Goal: Information Seeking & Learning: Find specific fact

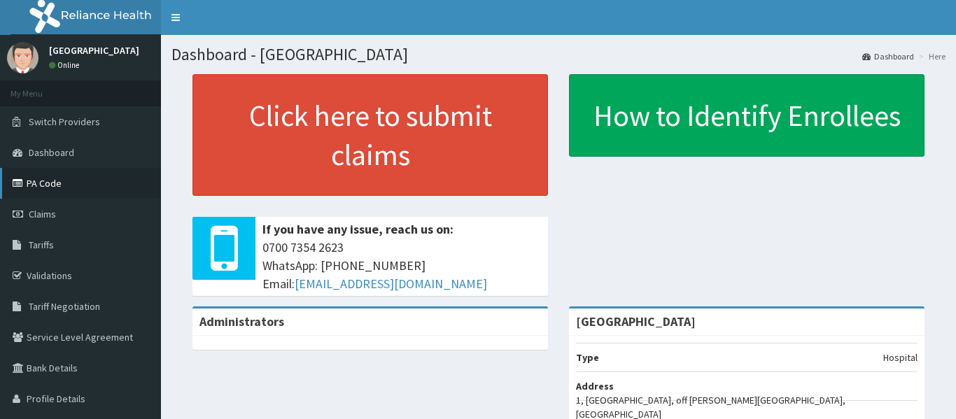
click at [56, 192] on link "PA Code" at bounding box center [80, 183] width 161 height 31
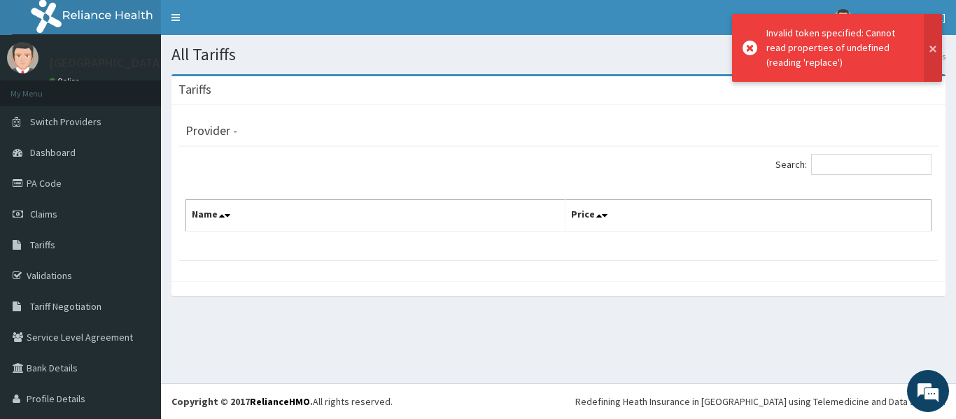
click at [933, 50] on button at bounding box center [933, 48] width 18 height 68
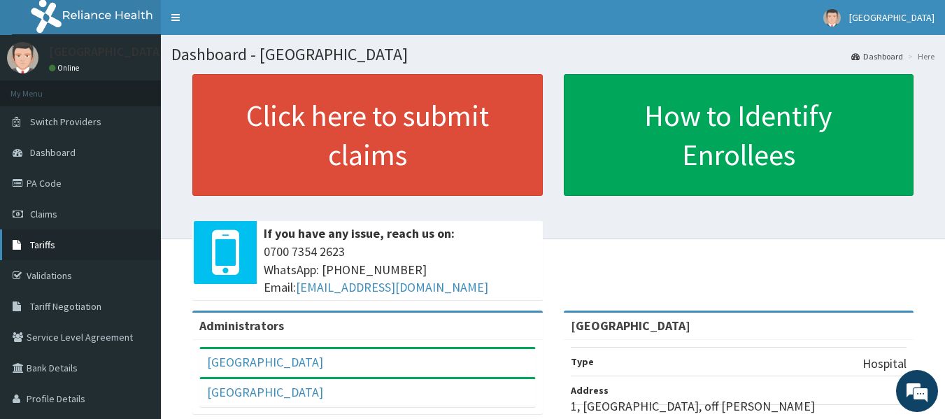
click at [48, 249] on span "Tariffs" at bounding box center [42, 245] width 25 height 13
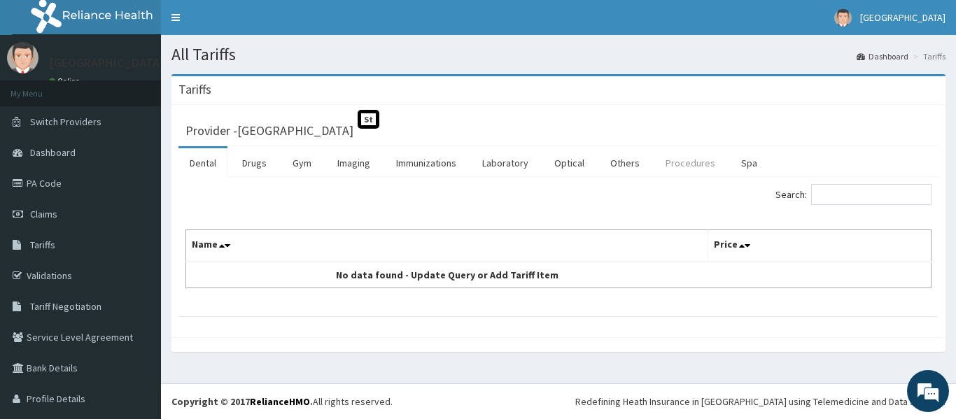
click at [684, 167] on link "Procedures" at bounding box center [690, 162] width 72 height 29
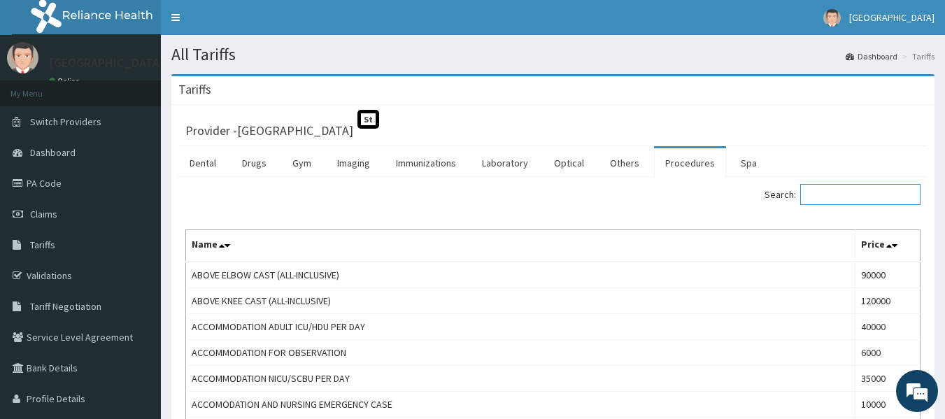
click at [844, 192] on input "Search:" at bounding box center [861, 194] width 120 height 21
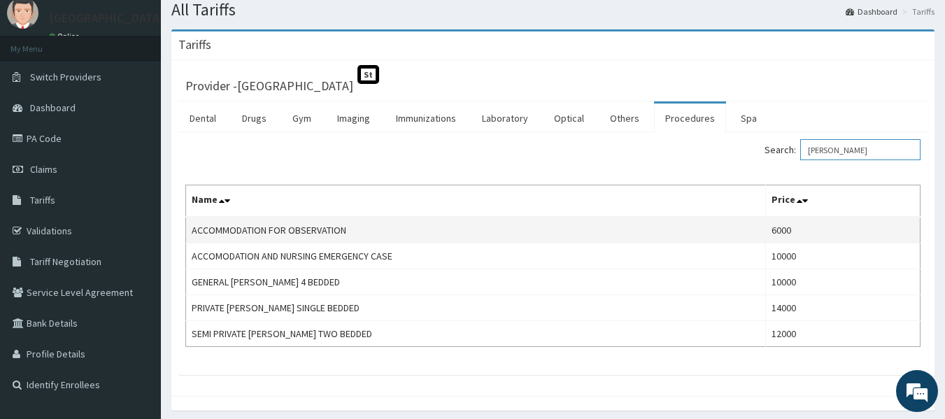
scroll to position [47, 0]
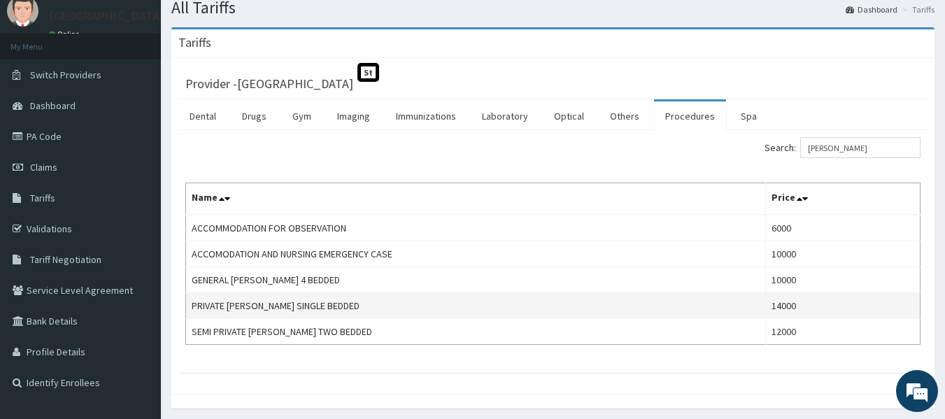
click at [415, 306] on td "PRIVATE WARD SINGLE BEDDED" at bounding box center [476, 306] width 580 height 26
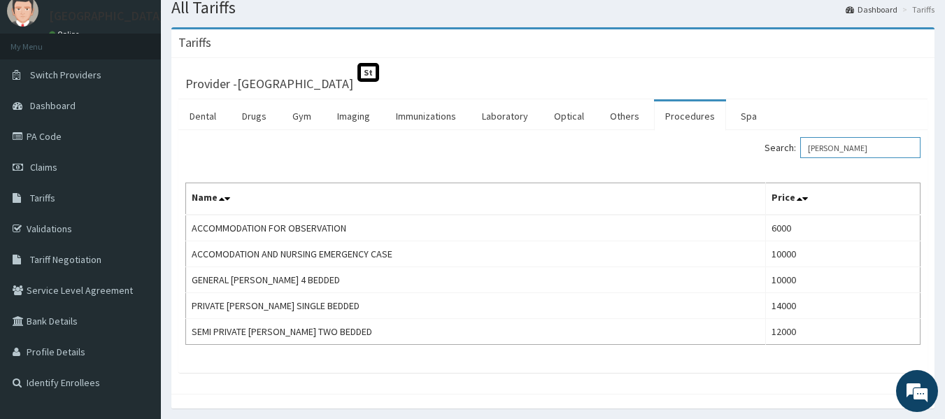
click at [854, 155] on input "ward" at bounding box center [861, 147] width 120 height 21
type input "w"
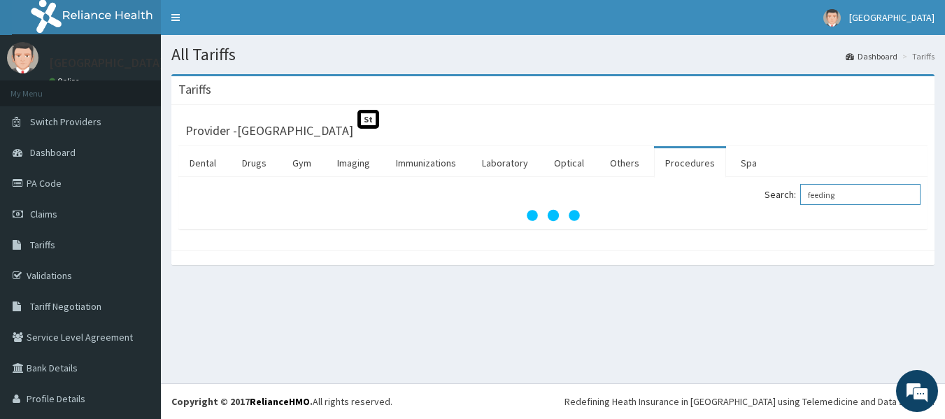
scroll to position [0, 0]
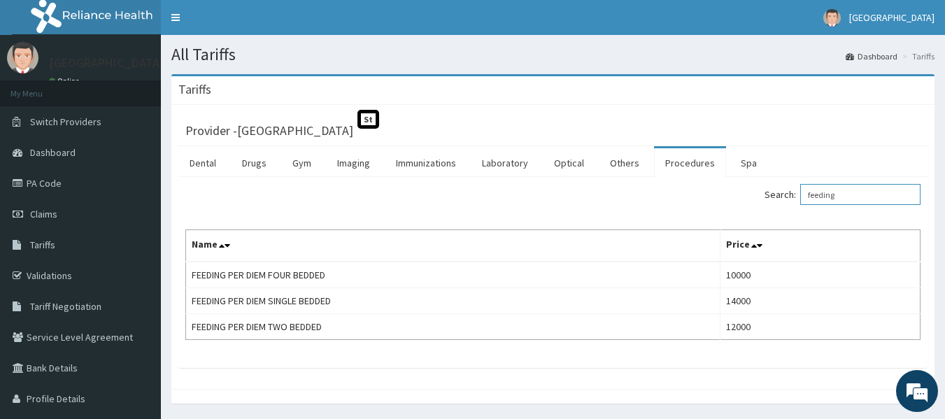
type input "feeding"
